Goal: Information Seeking & Learning: Learn about a topic

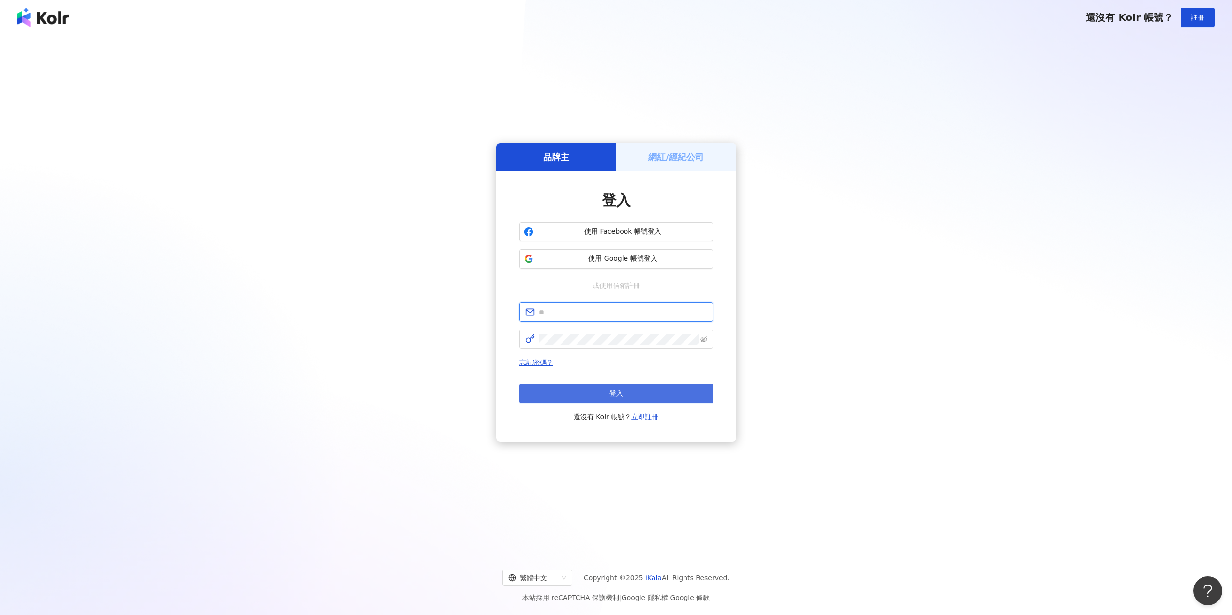
type input "**********"
click at [640, 397] on button "登入" at bounding box center [617, 393] width 194 height 19
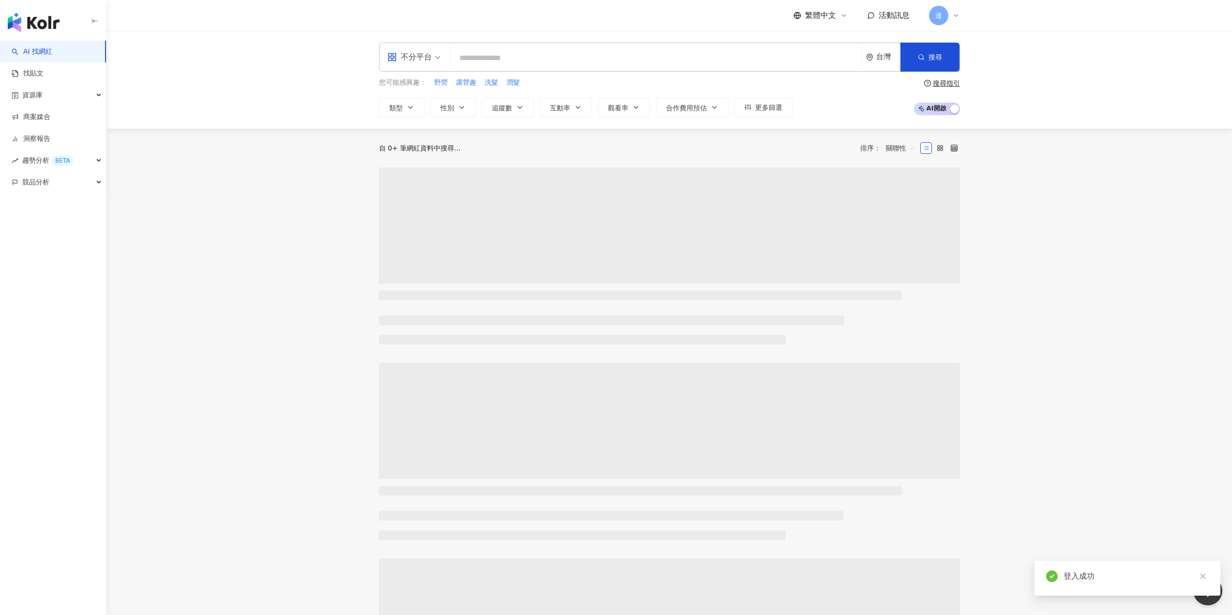
click at [544, 63] on input "search" at bounding box center [656, 58] width 404 height 18
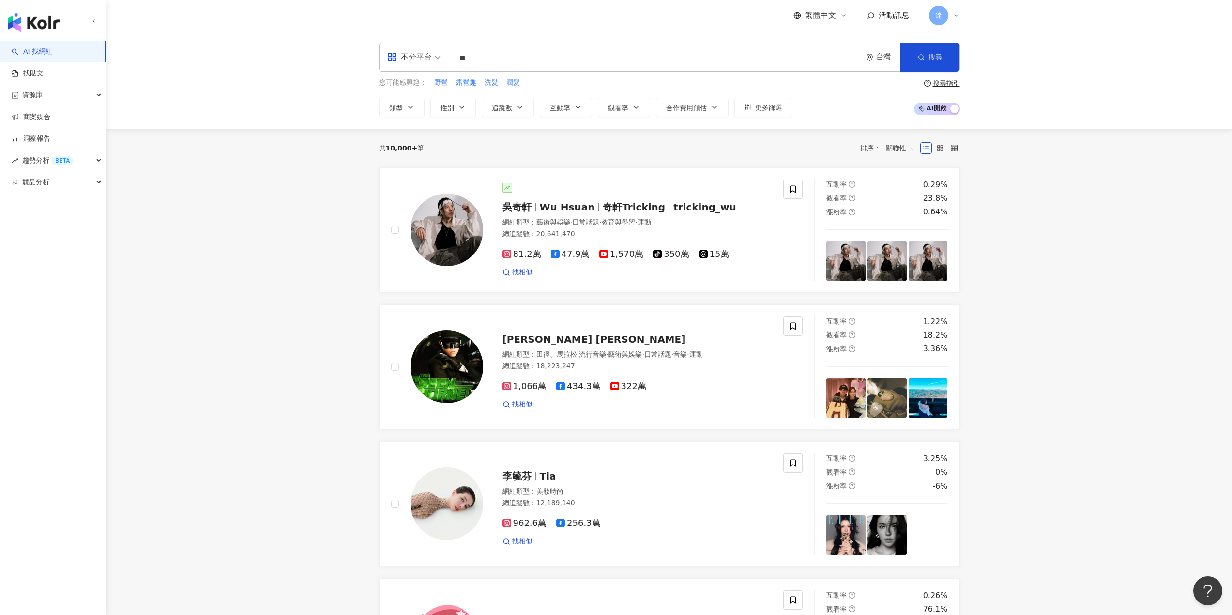
type input "**"
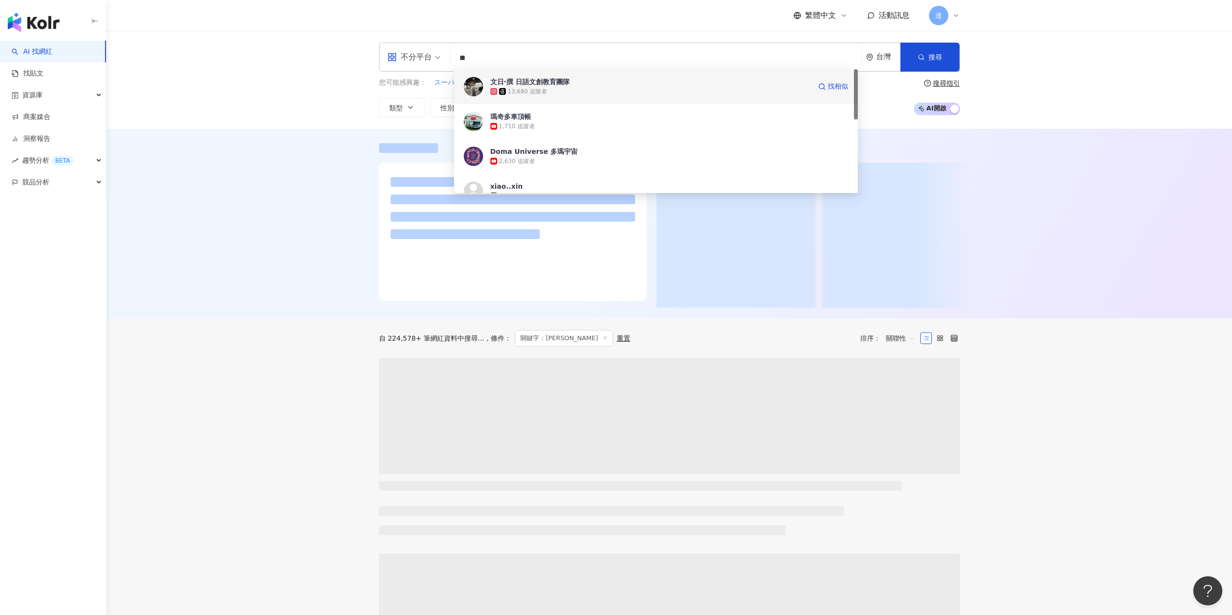
click at [578, 91] on div "13,680 追蹤者" at bounding box center [650, 92] width 321 height 10
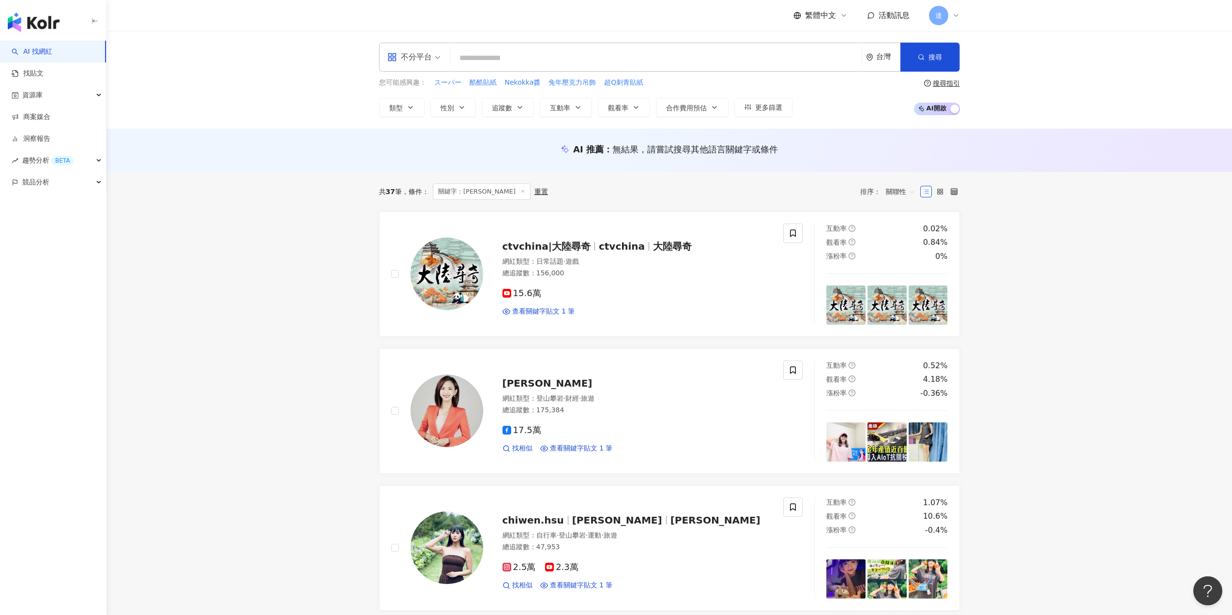
click at [955, 16] on icon at bounding box center [956, 16] width 8 height 8
click at [989, 157] on link "個人資料設定" at bounding box center [969, 156] width 41 height 8
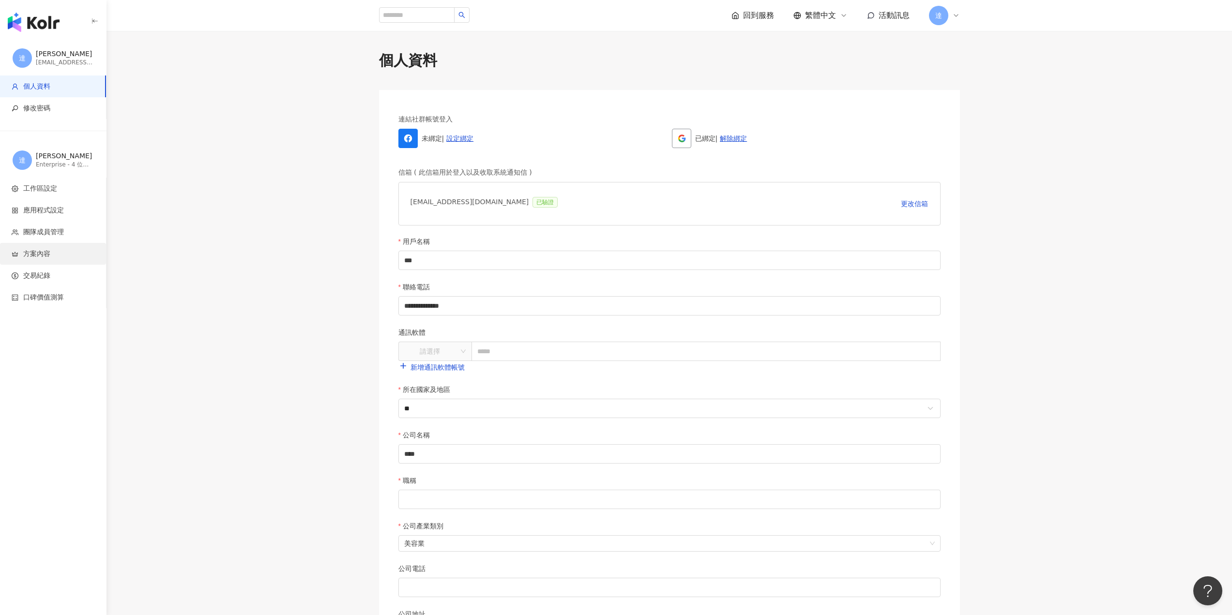
click at [63, 250] on span "方案內容" at bounding box center [55, 254] width 87 height 10
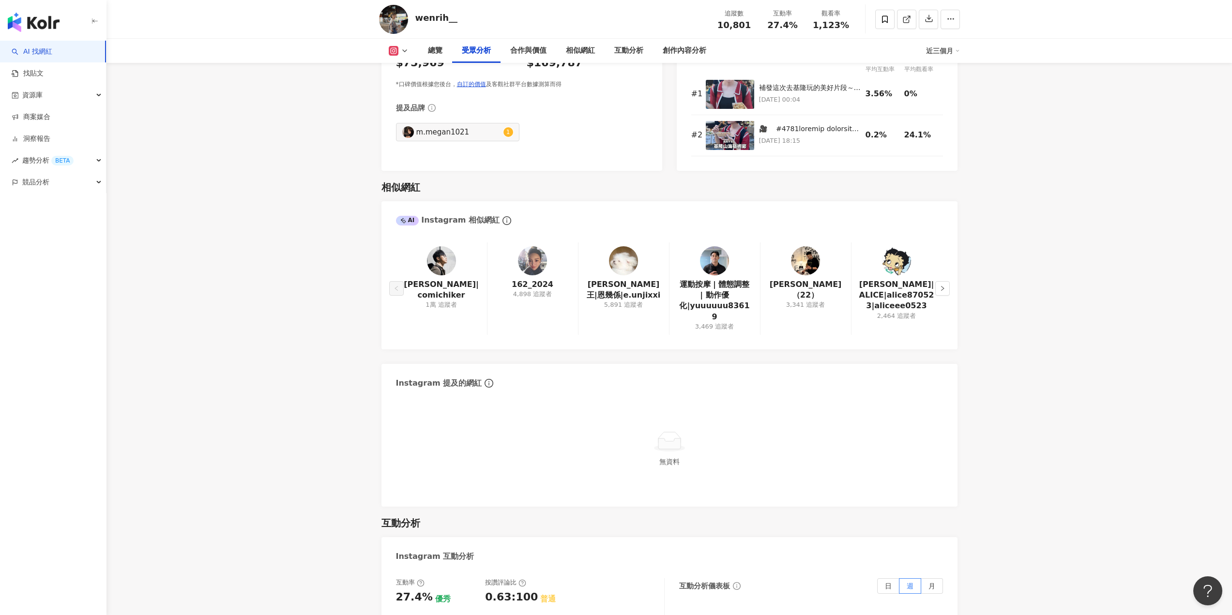
scroll to position [1453, 0]
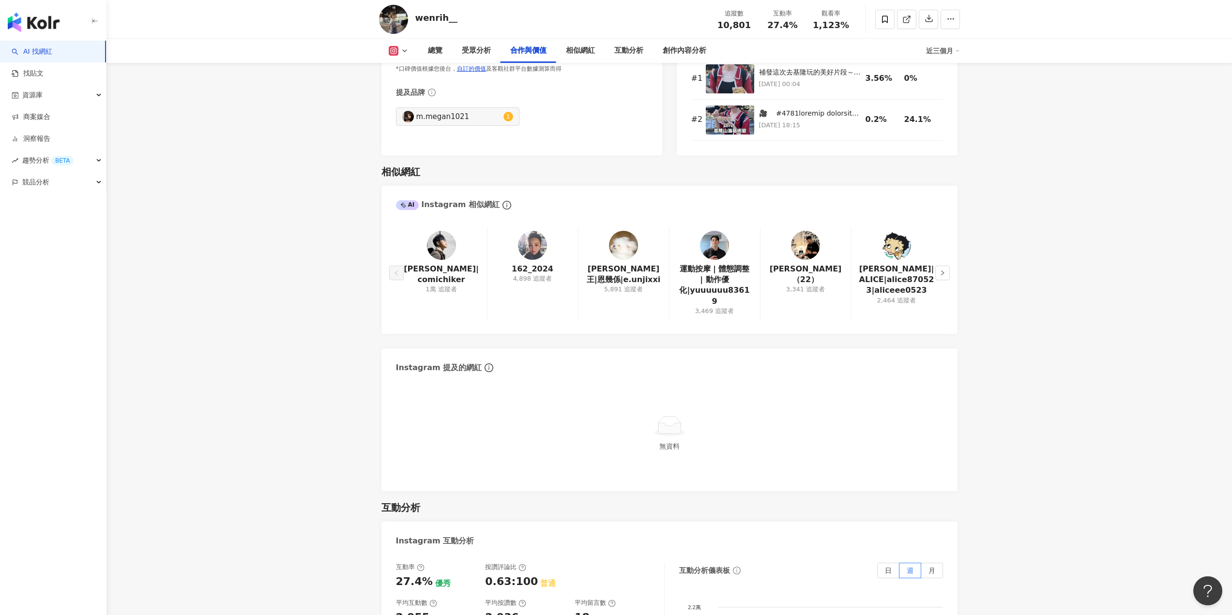
click at [1107, 76] on main "1.1萬 2,879 wenrih__ 追蹤數 10,801 互動率 27.4% 觀看率 1,123% 總覽 受眾分析 合作與價值 相似網紅 互動分析 創作內…" at bounding box center [670, 391] width 1126 height 3625
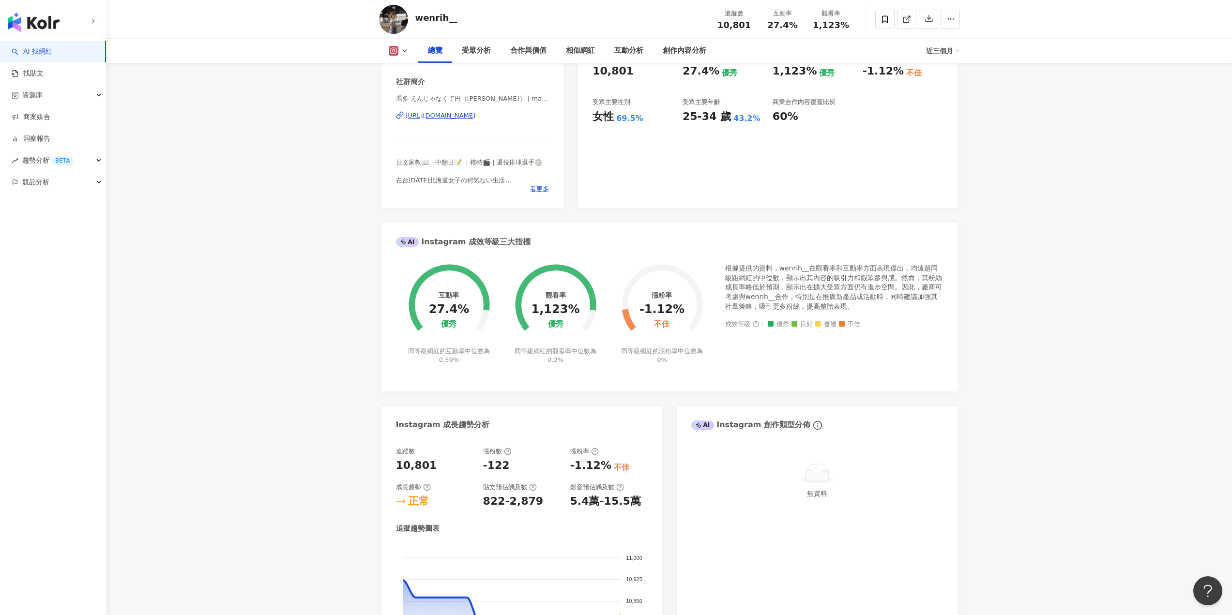
scroll to position [0, 0]
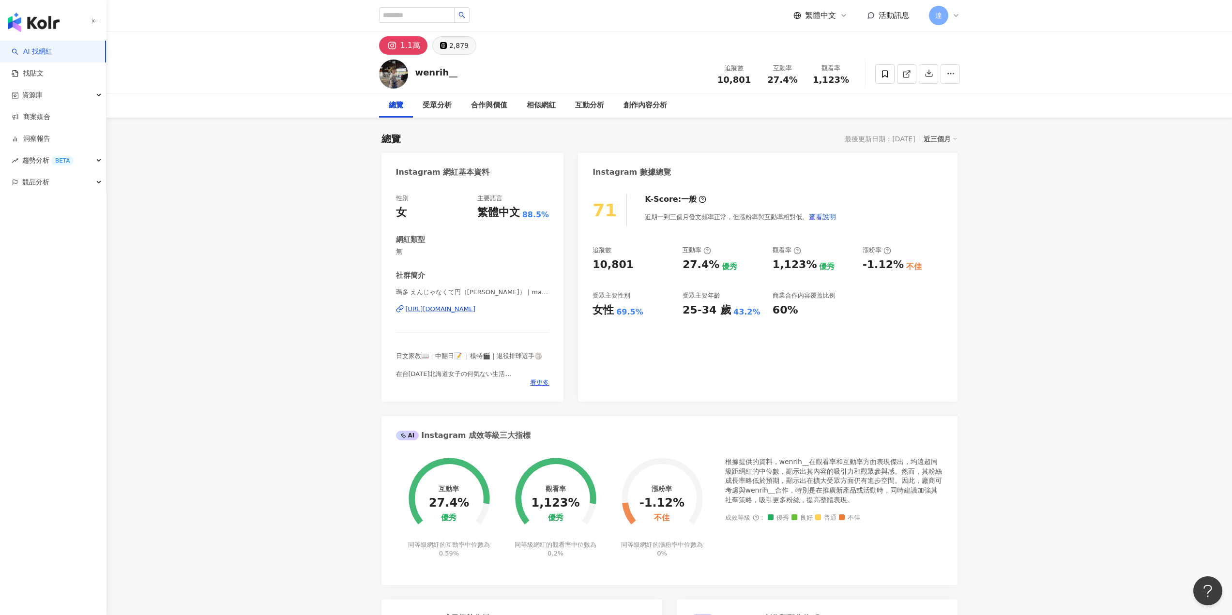
click at [451, 48] on div "2,879" at bounding box center [458, 46] width 19 height 14
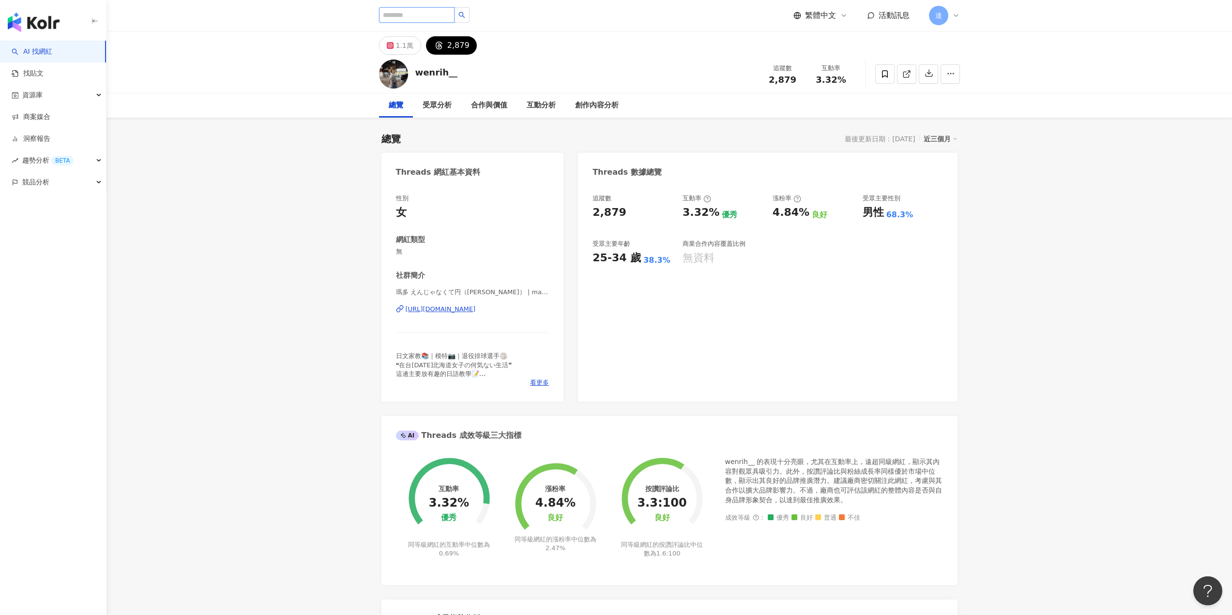
click at [435, 15] on input "search" at bounding box center [417, 14] width 76 height 15
type input "*"
type input "*******"
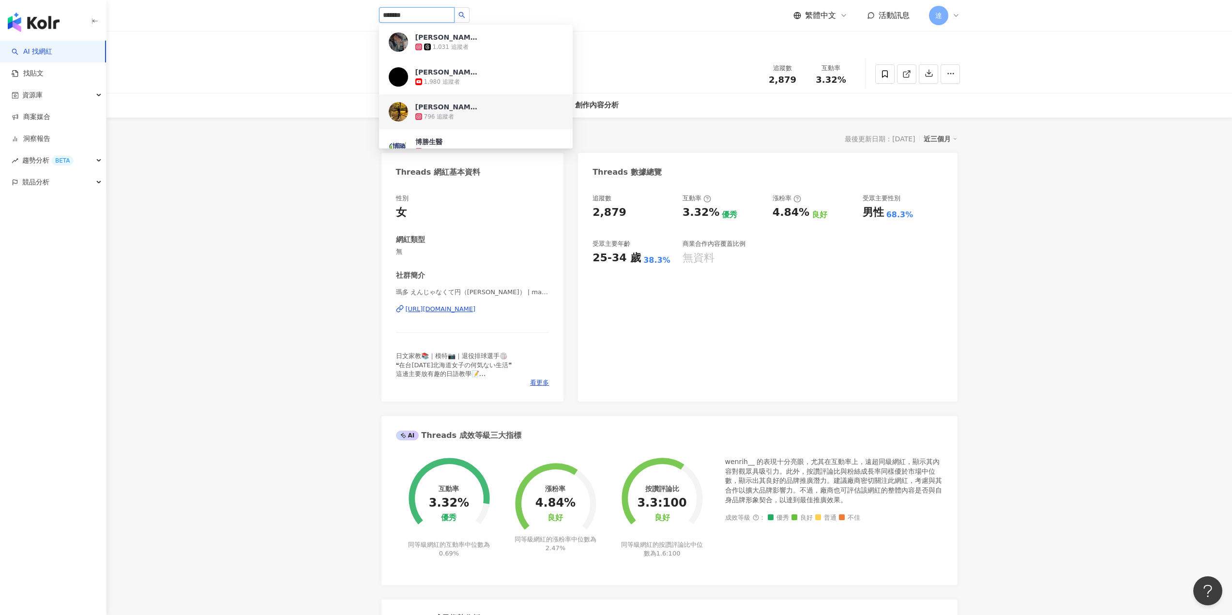
click at [460, 107] on span "[PERSON_NAME]" at bounding box center [446, 107] width 63 height 10
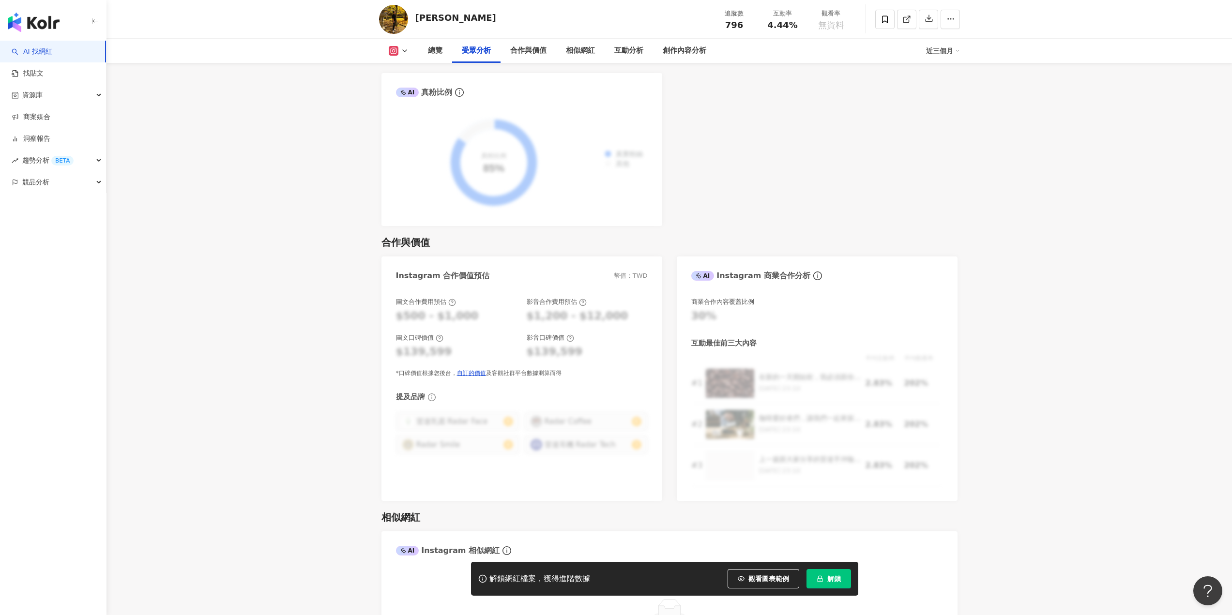
scroll to position [1143, 0]
click at [828, 597] on div "無資料" at bounding box center [669, 618] width 547 height 87
click at [830, 580] on span "解鎖" at bounding box center [834, 579] width 14 height 8
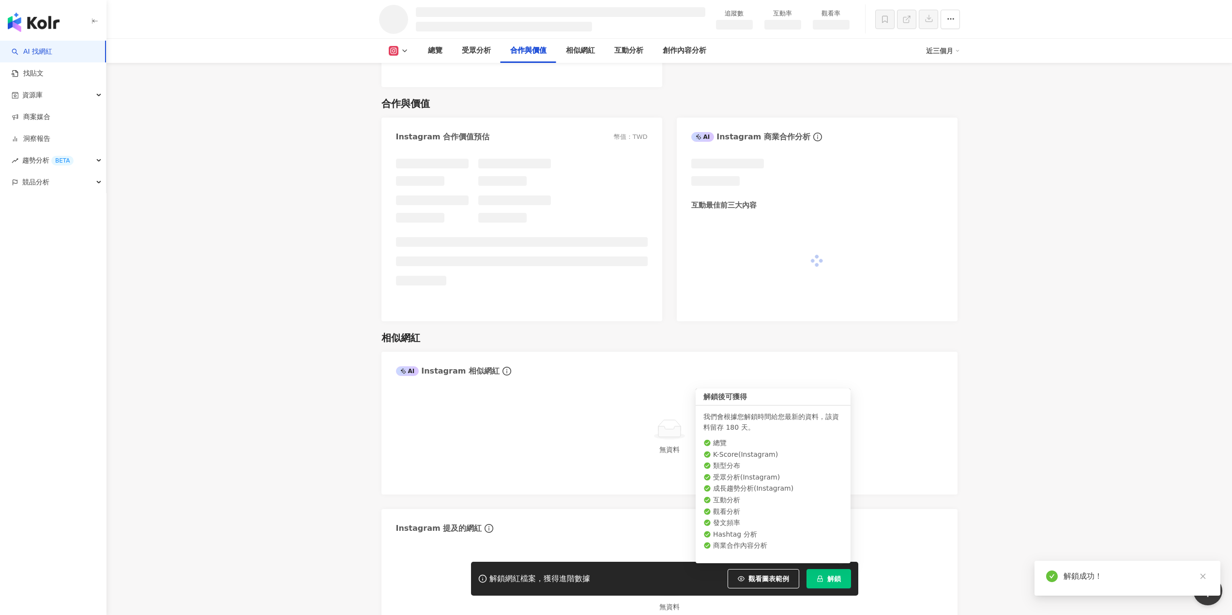
scroll to position [1069, 0]
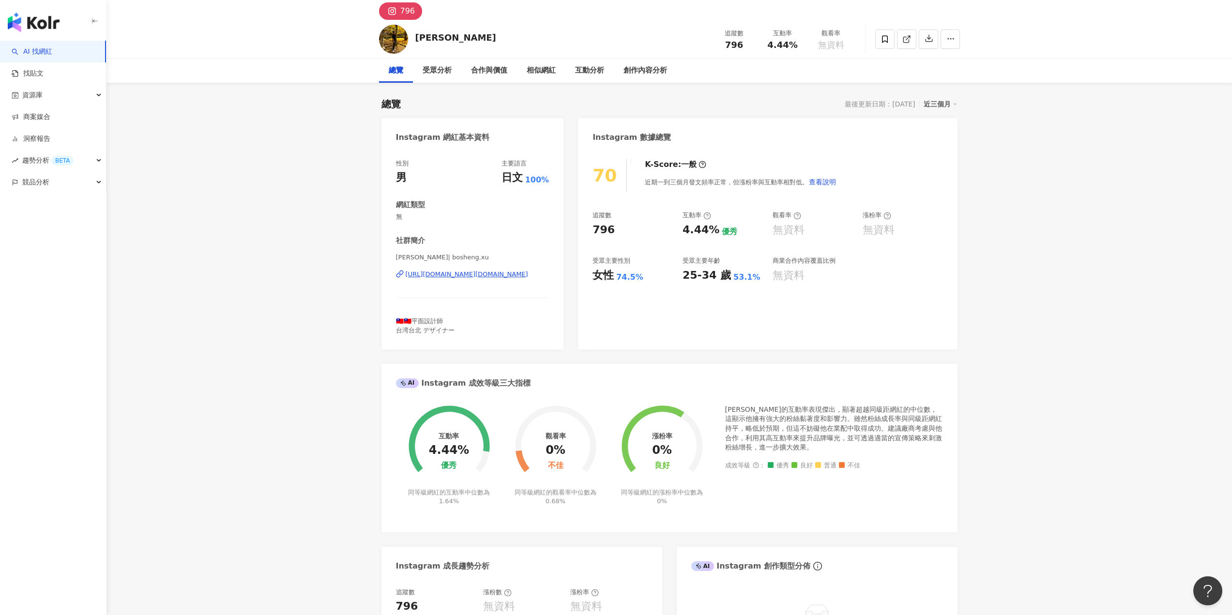
scroll to position [30, 0]
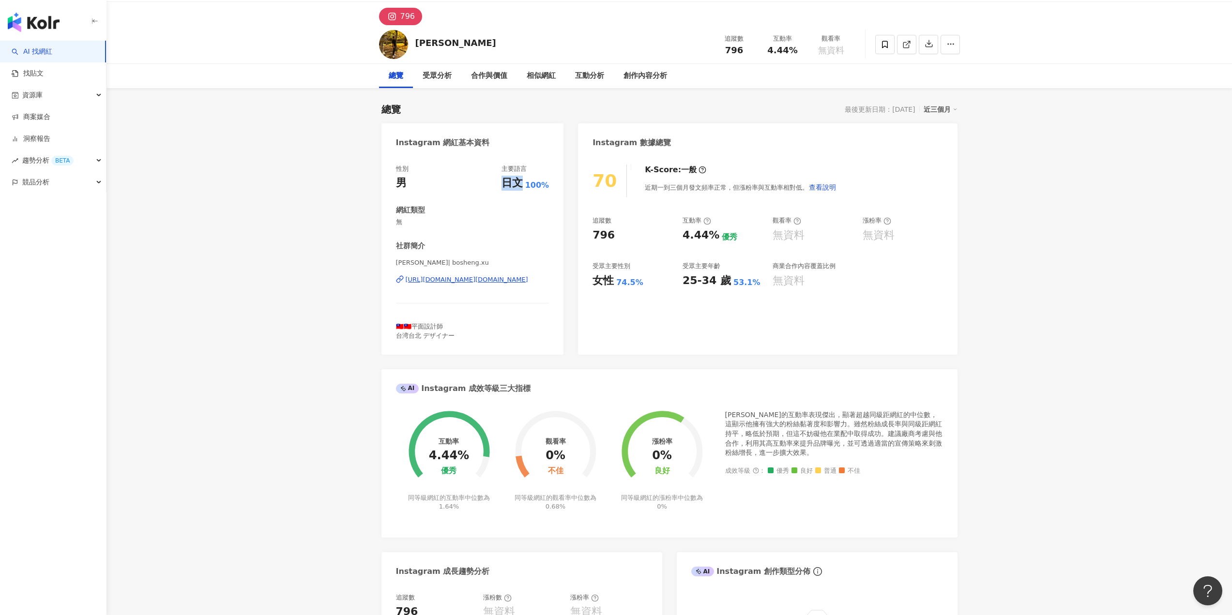
drag, startPoint x: 523, startPoint y: 182, endPoint x: 502, endPoint y: 181, distance: 20.8
click at [502, 181] on div "性別 男 主要語言 日文 100%" at bounding box center [472, 178] width 153 height 26
click at [573, 321] on div "Instagram 網紅基本資料 性別 男 主要語言 日文 100% 網紅類型 無 社群簡介 許博盛 | bosheng.xu https://www.ins…" at bounding box center [670, 482] width 576 height 719
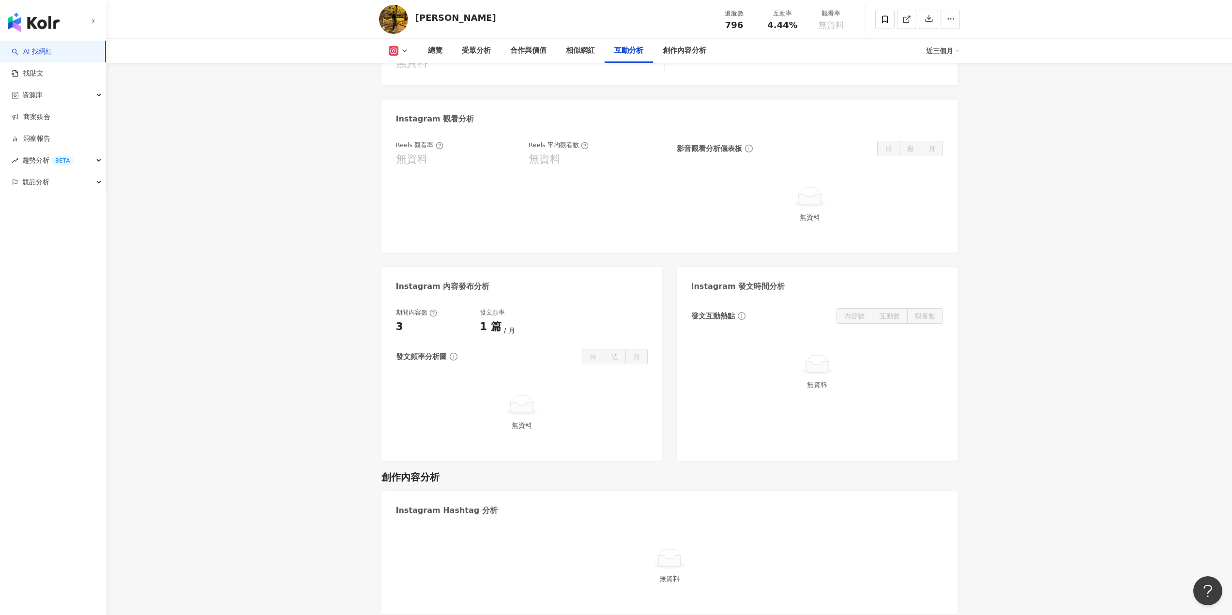
scroll to position [2112, 0]
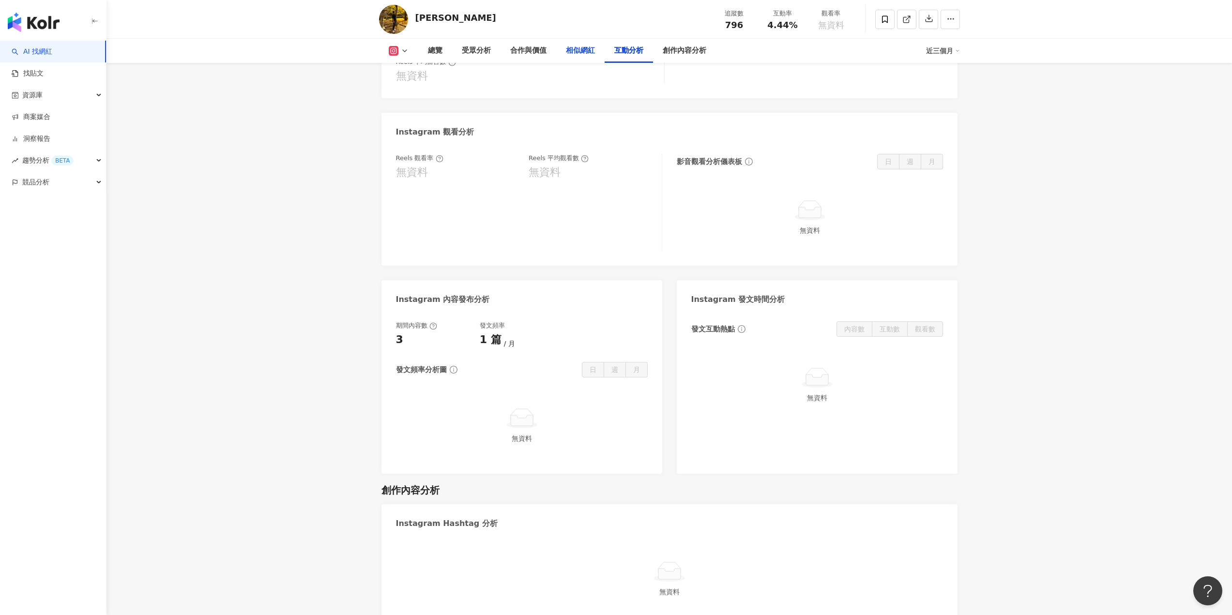
click at [582, 52] on div "相似網紅" at bounding box center [580, 51] width 29 height 12
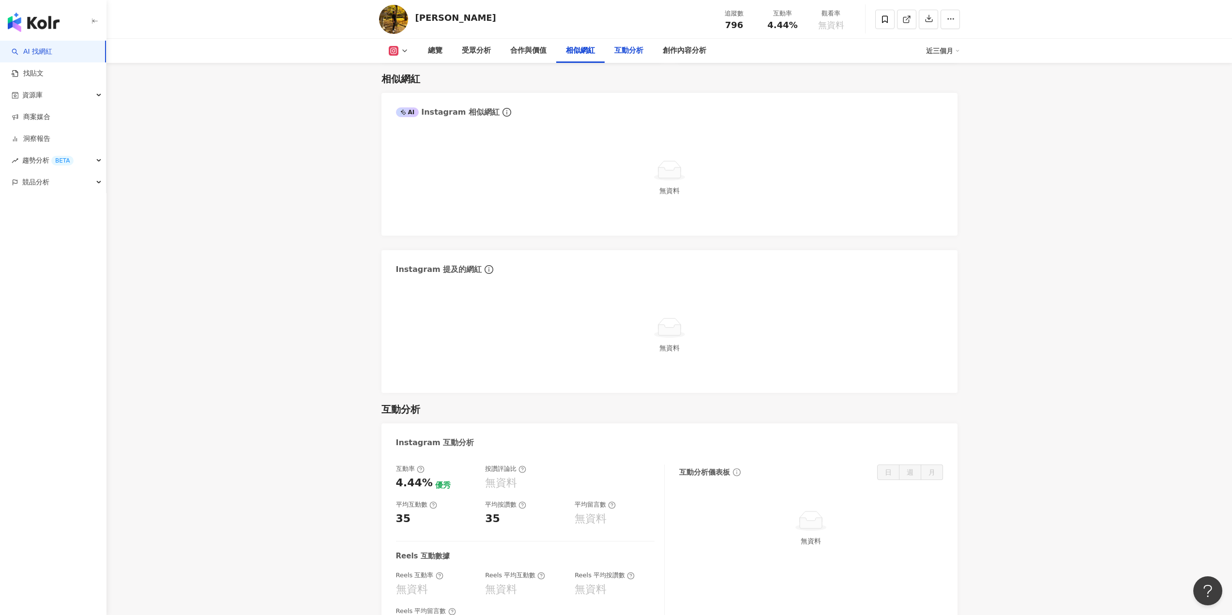
click at [631, 55] on div "互動分析" at bounding box center [628, 51] width 29 height 12
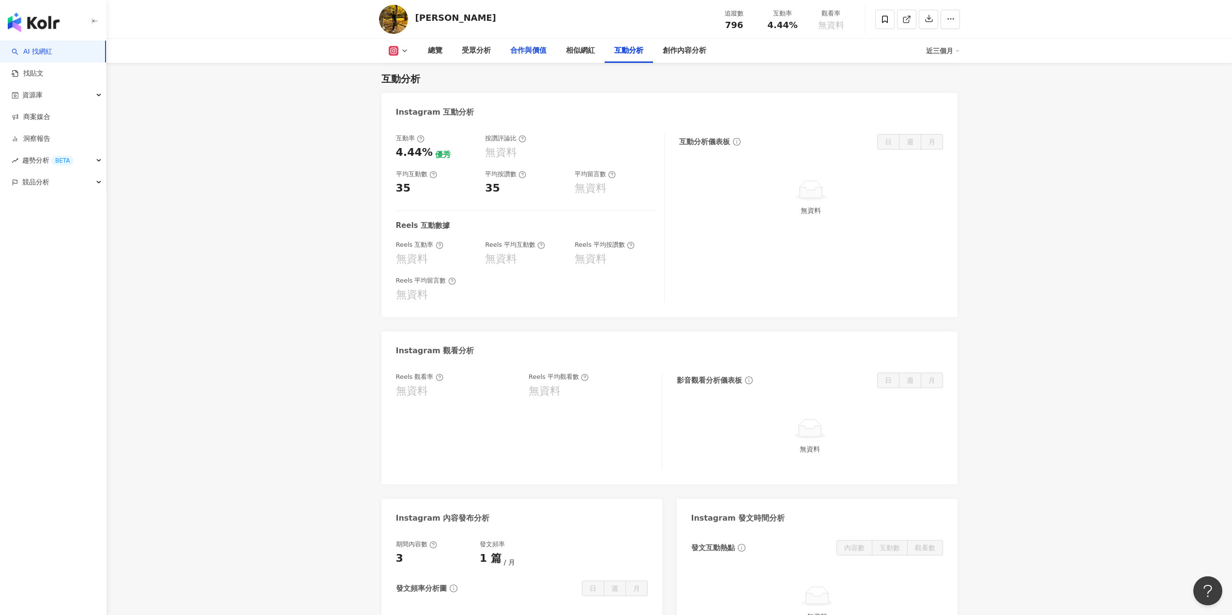
click at [536, 52] on div "合作與價值" at bounding box center [528, 51] width 36 height 12
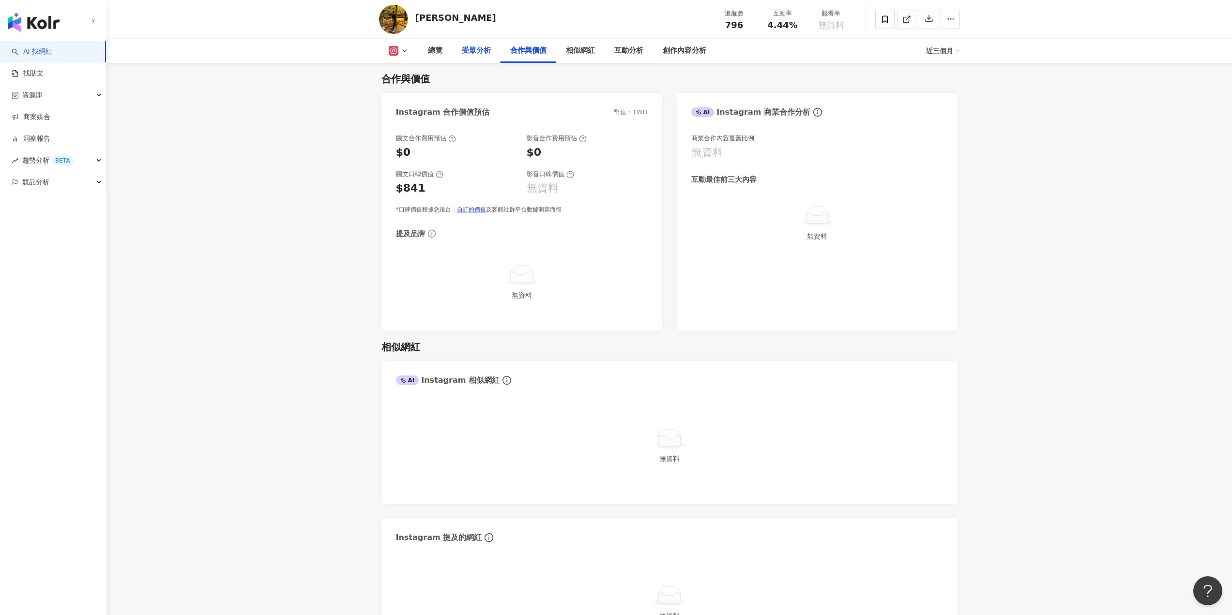
click at [474, 62] on div "受眾分析" at bounding box center [476, 51] width 48 height 24
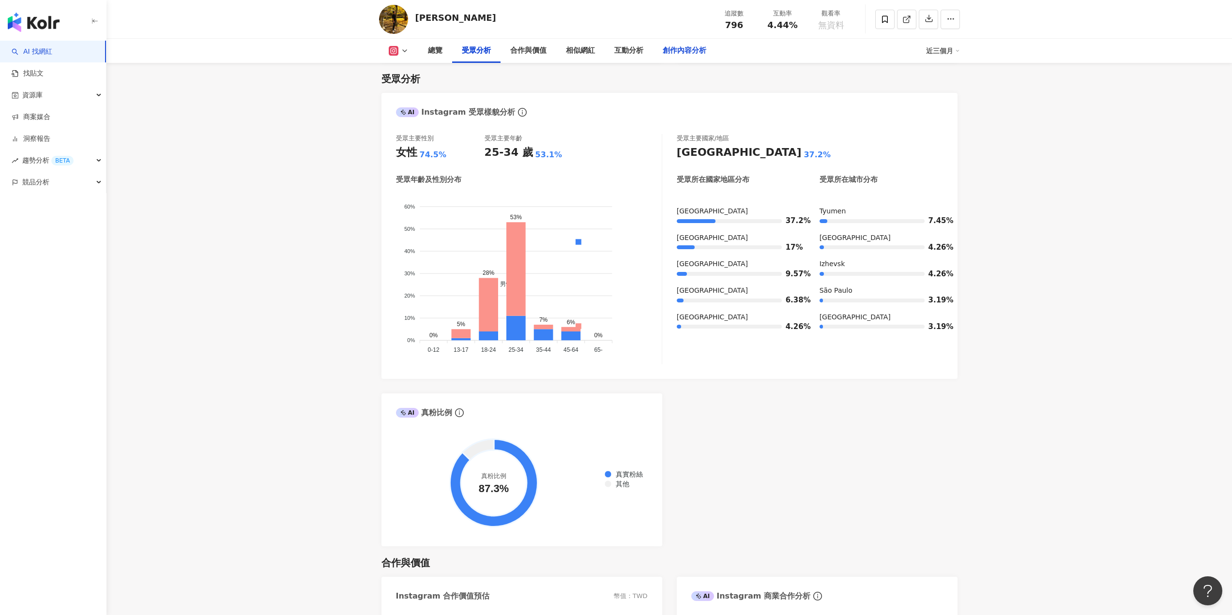
click at [668, 49] on div "創作內容分析" at bounding box center [685, 51] width 44 height 12
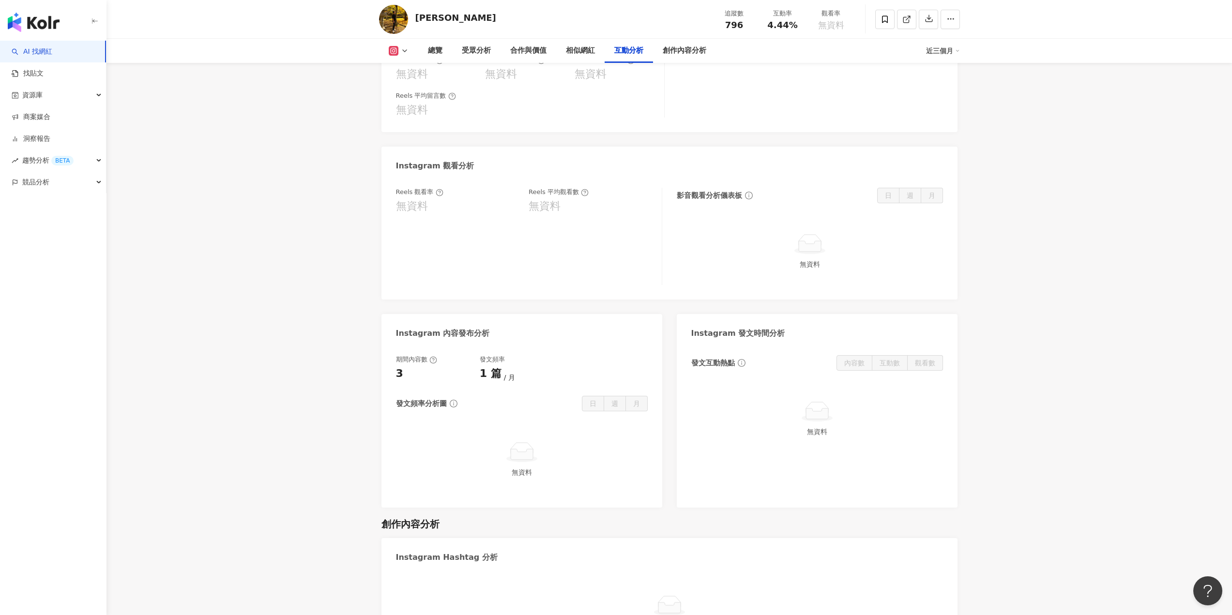
scroll to position [1943, 0]
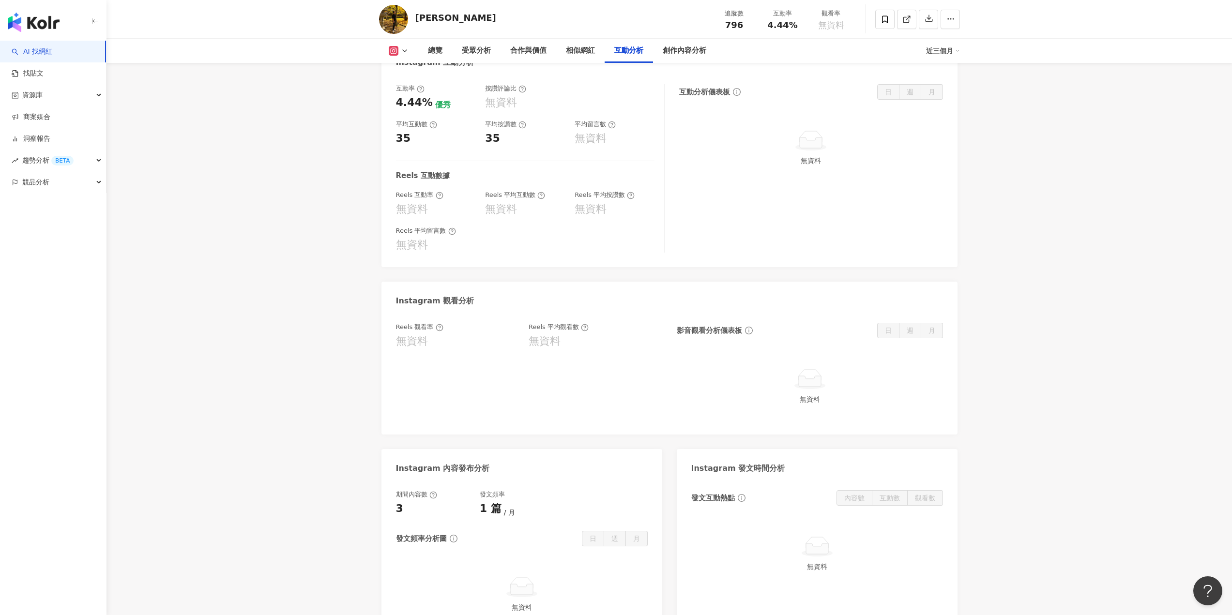
click at [951, 47] on div "近三個月" at bounding box center [943, 50] width 34 height 15
click at [950, 97] on link "近六個月" at bounding box center [947, 91] width 27 height 11
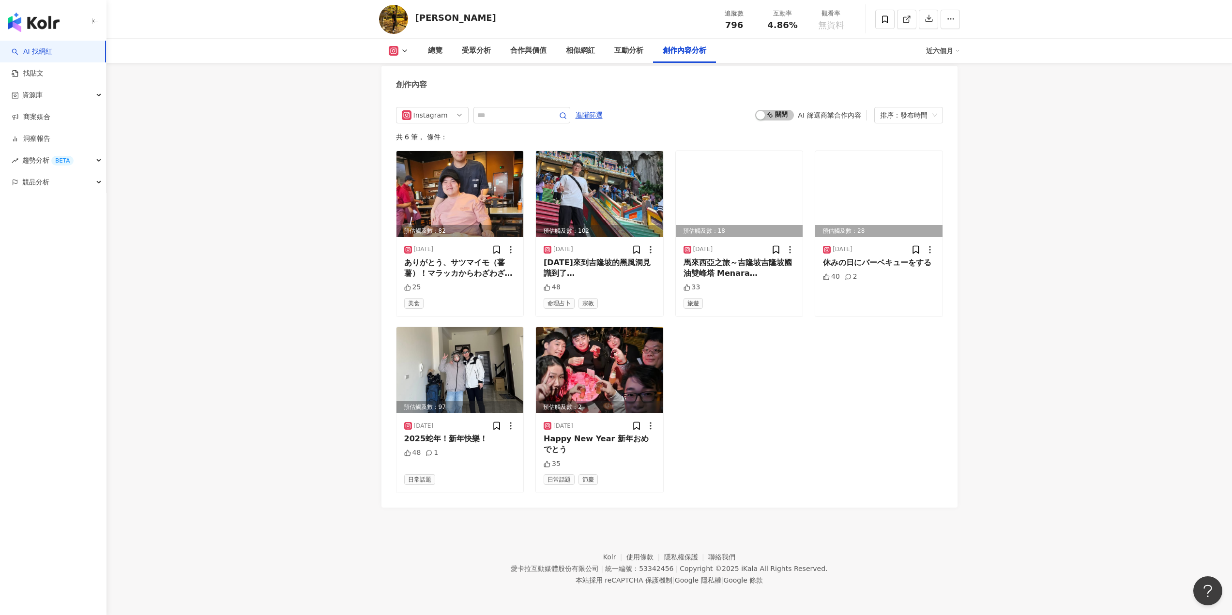
scroll to position [2817, 0]
